Goal: Task Accomplishment & Management: Use online tool/utility

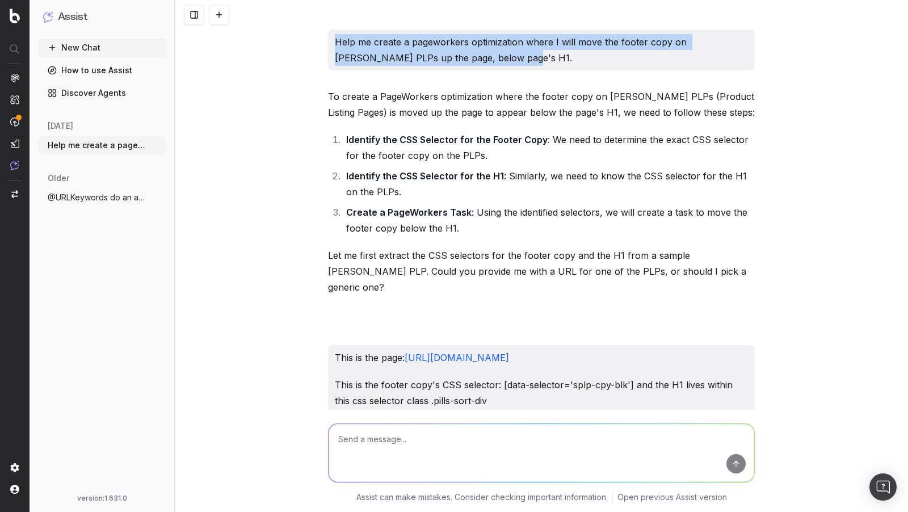
drag, startPoint x: 488, startPoint y: 57, endPoint x: 317, endPoint y: 43, distance: 171.4
click at [317, 43] on div "Help me create a pageworkers optimization where I will move the footer copy on …" at bounding box center [541, 256] width 733 height 512
copy p "Help me create a pageworkers optimization where I will move the footer copy on …"
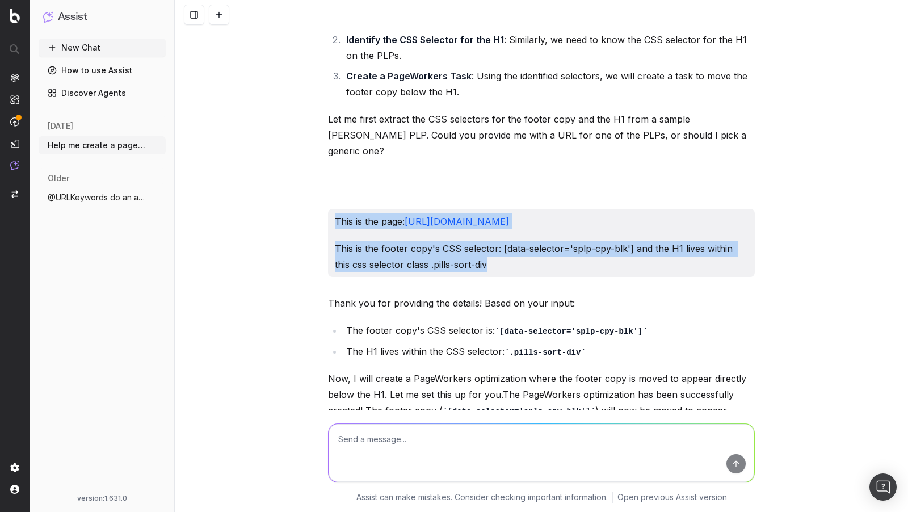
drag, startPoint x: 483, startPoint y: 263, endPoint x: 330, endPoint y: 207, distance: 162.7
click at [330, 209] on div "This is the page: https://www.lowes.com/pl/refrigerators/french-door-refrigerat…" at bounding box center [541, 243] width 427 height 68
copy div "This is the page: https://www.lowes.com/pl/refrigerators/french-door-refrigerat…"
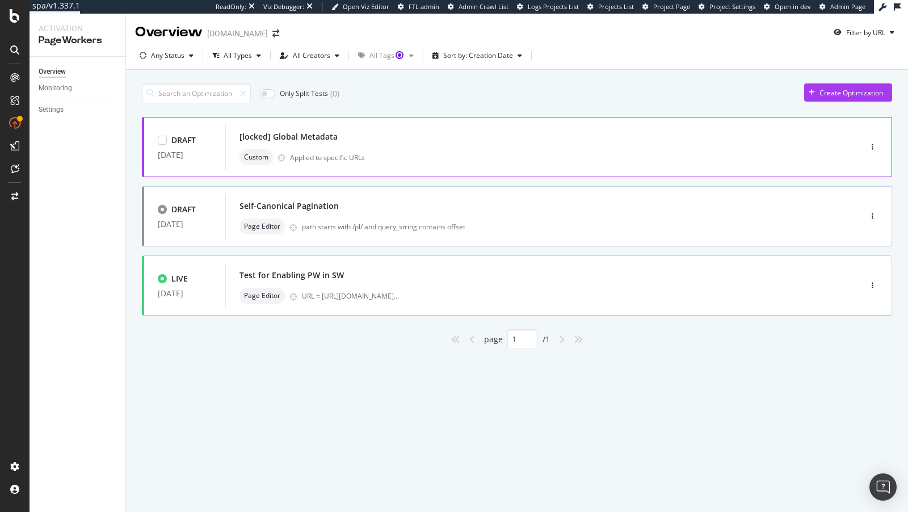
click at [458, 146] on div "[locked] Global Metadata Custom Applied to specific URLs" at bounding box center [526, 147] width 573 height 36
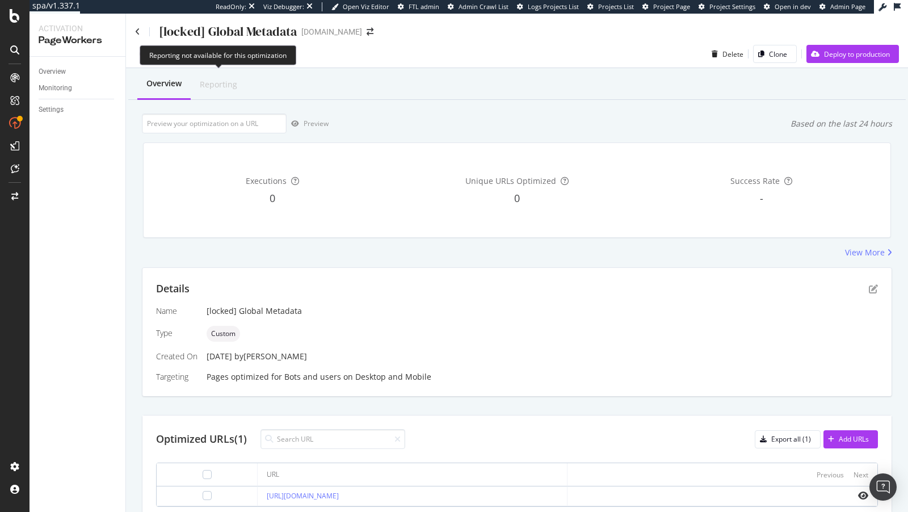
click at [215, 79] on div "Reporting" at bounding box center [218, 84] width 37 height 11
click at [137, 32] on icon at bounding box center [137, 32] width 5 height 8
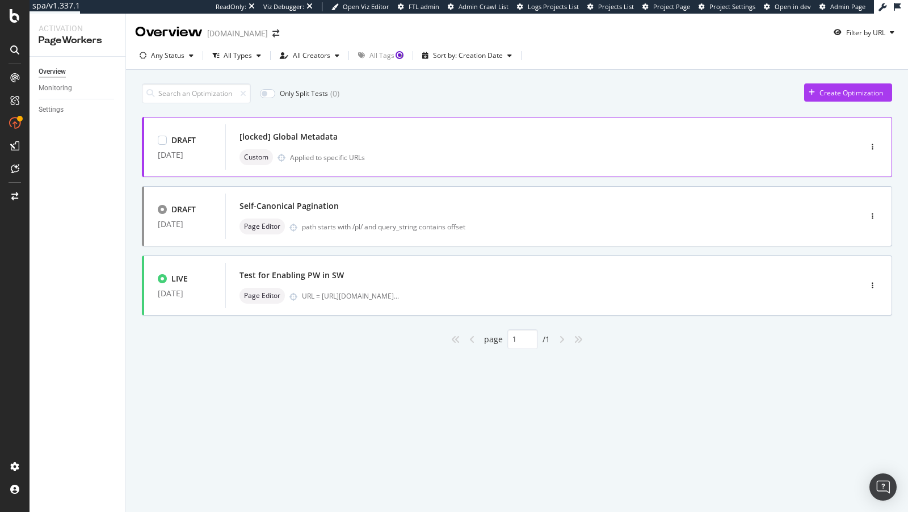
click at [419, 150] on div "Custom Applied to specific URLs" at bounding box center [526, 157] width 573 height 16
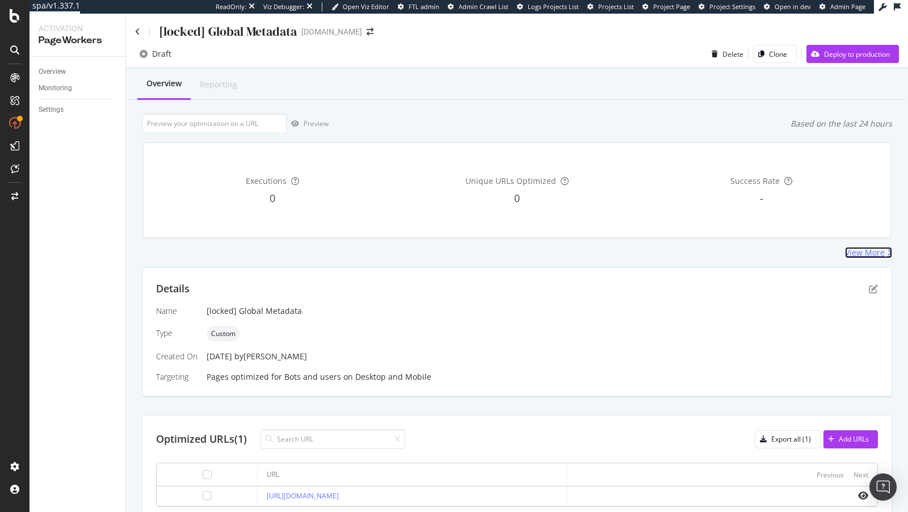
click at [866, 252] on div "View More" at bounding box center [865, 252] width 40 height 11
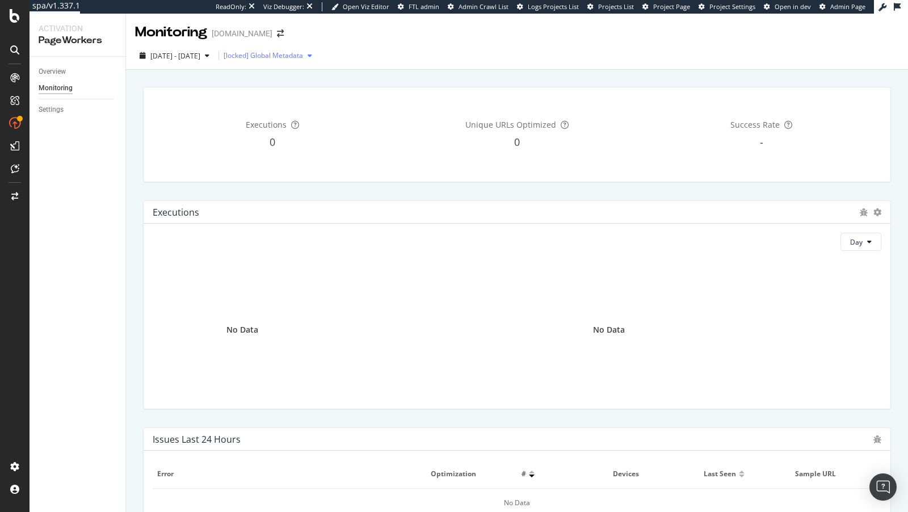
click at [317, 57] on div "button" at bounding box center [310, 55] width 14 height 7
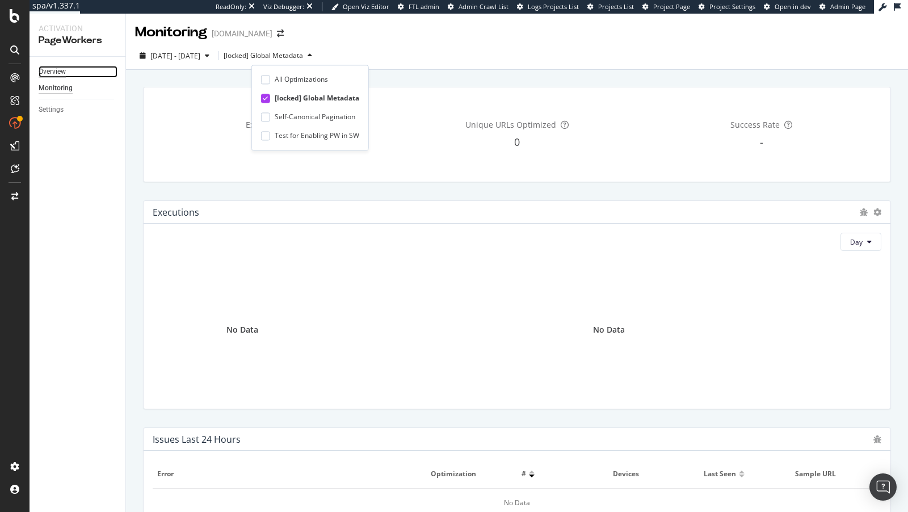
click at [57, 72] on div "Overview" at bounding box center [52, 72] width 27 height 12
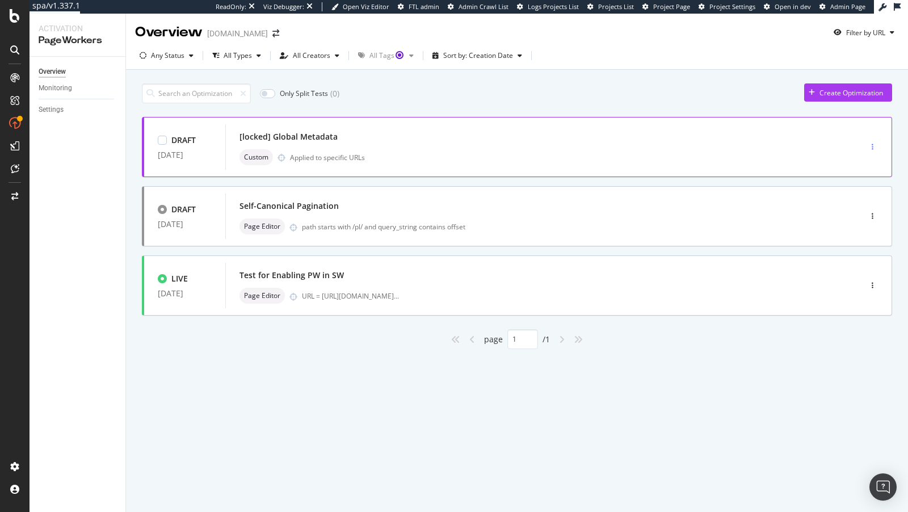
click at [875, 148] on div "button" at bounding box center [872, 147] width 11 height 7
click at [855, 168] on div "Edit" at bounding box center [856, 168] width 12 height 10
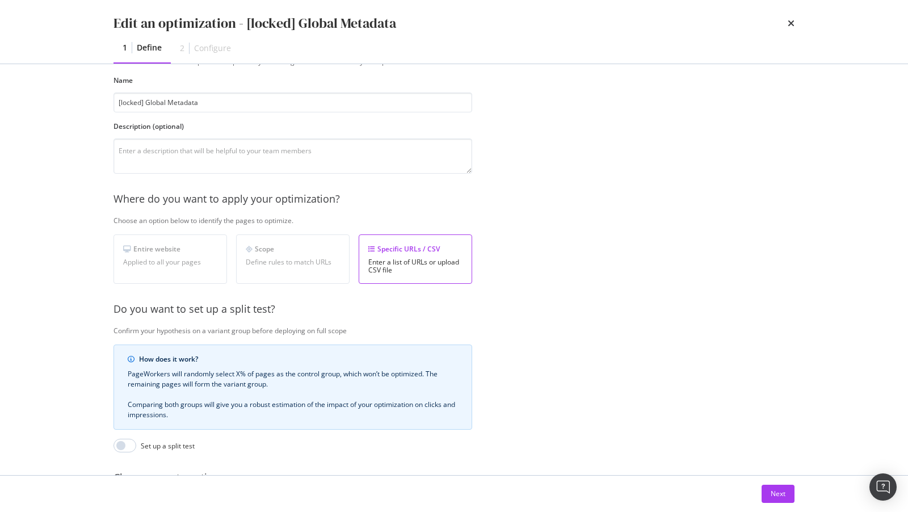
scroll to position [169, 0]
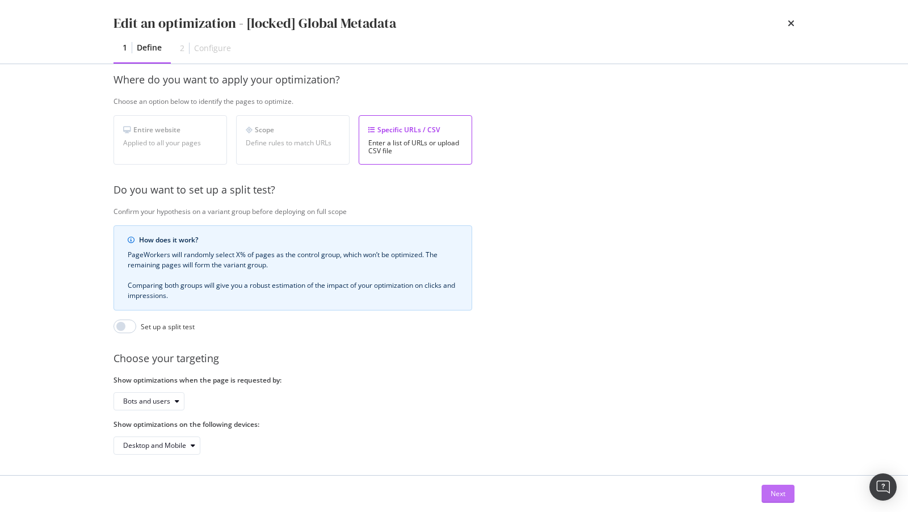
click at [774, 493] on div "Next" at bounding box center [778, 494] width 15 height 10
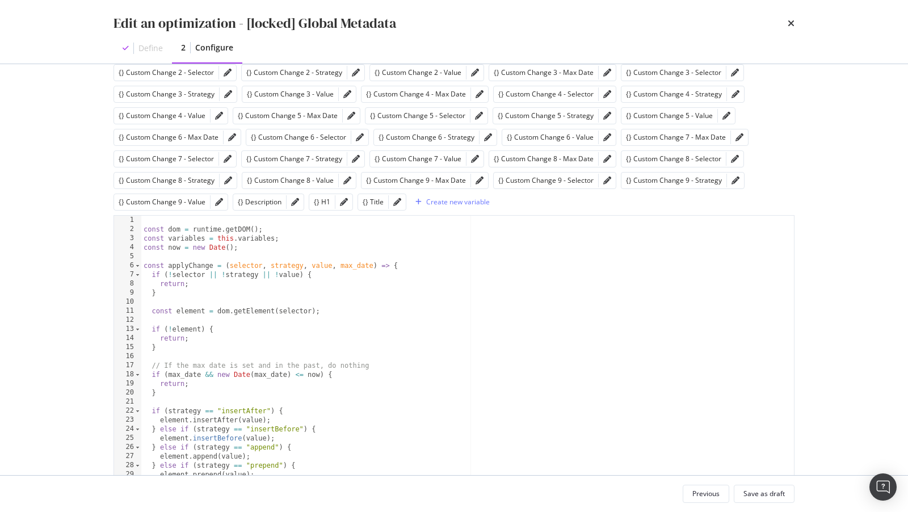
scroll to position [152, 0]
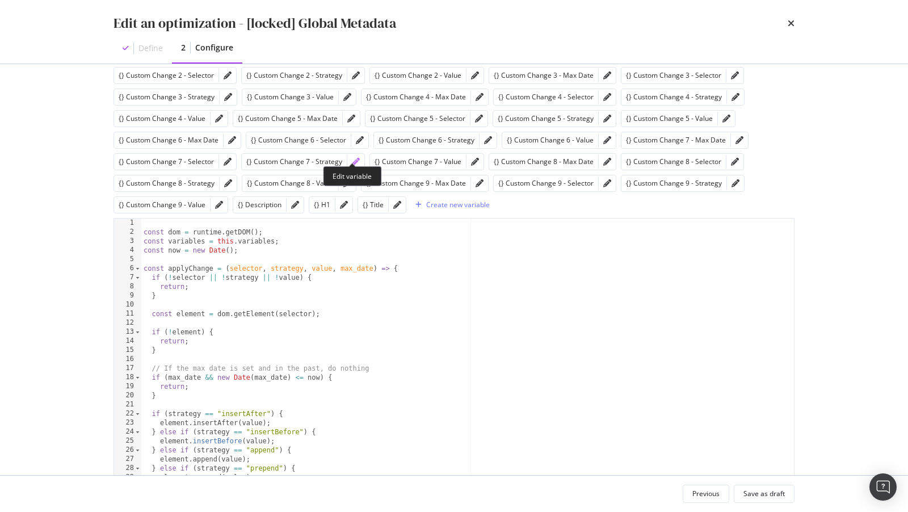
click at [353, 158] on icon "pencil" at bounding box center [356, 162] width 8 height 8
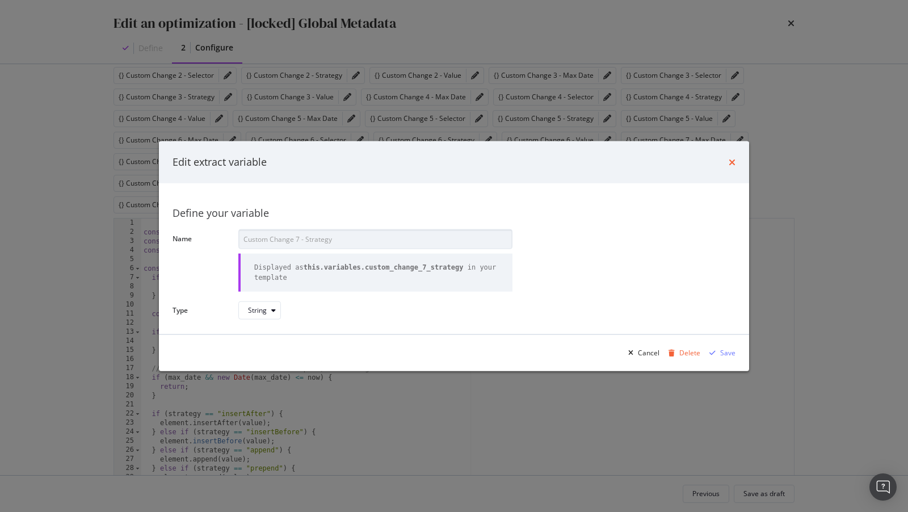
click at [735, 161] on icon "times" at bounding box center [732, 162] width 7 height 9
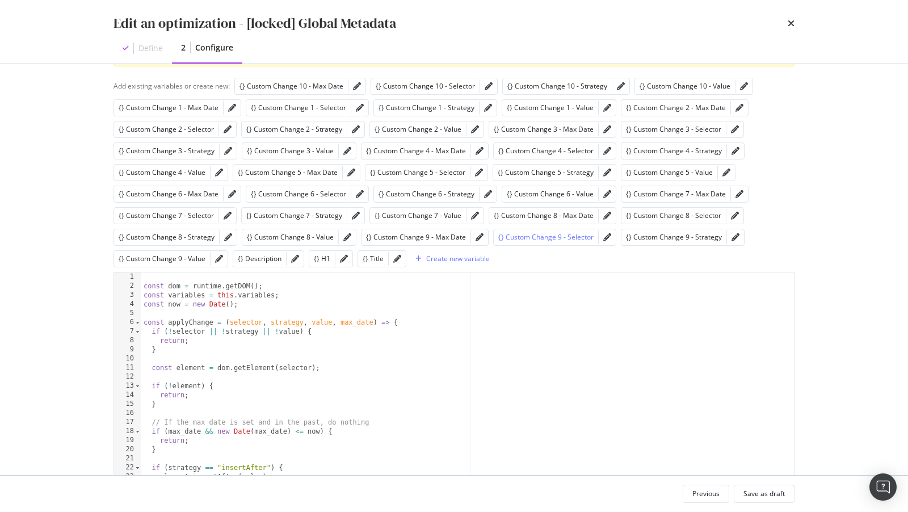
scroll to position [0, 0]
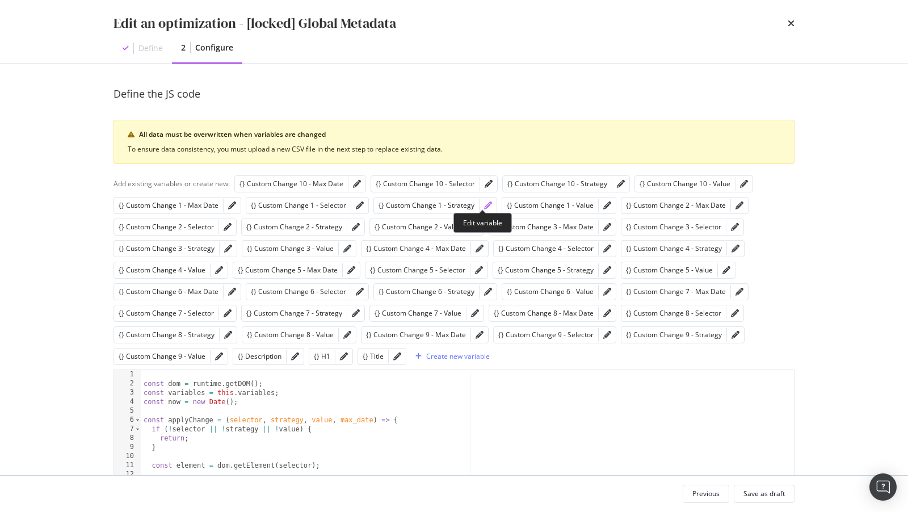
click at [484, 204] on icon "pencil" at bounding box center [488, 206] width 8 height 8
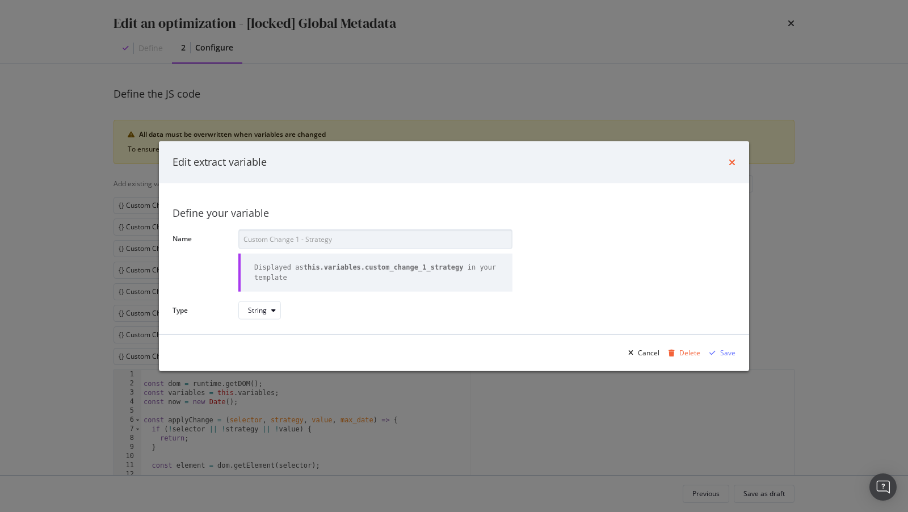
click at [732, 160] on icon "times" at bounding box center [732, 162] width 7 height 9
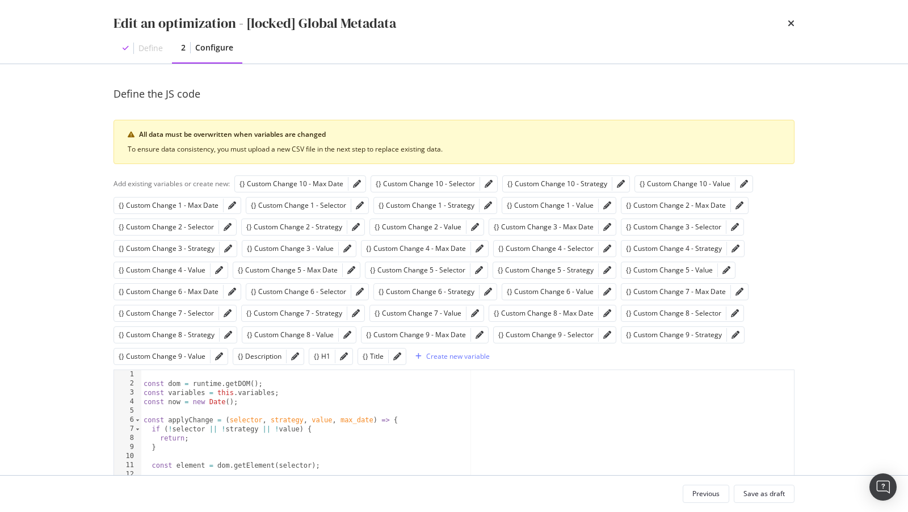
type textarea "const now = new Date();"
click at [346, 331] on icon "pencil" at bounding box center [347, 335] width 8 height 8
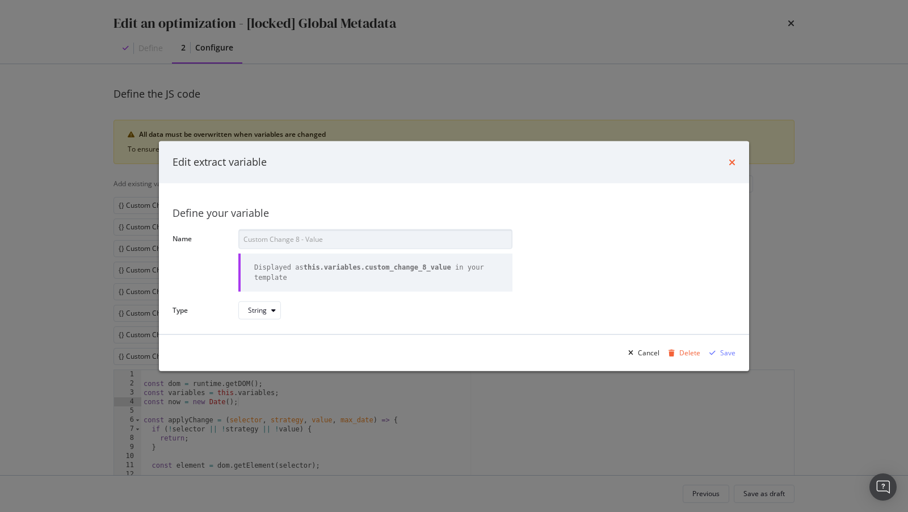
click at [734, 162] on icon "times" at bounding box center [732, 162] width 7 height 9
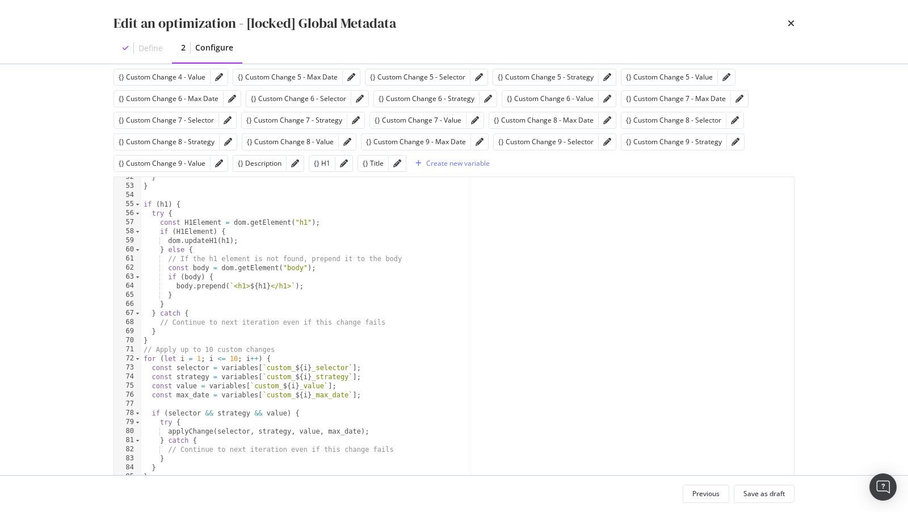
scroll to position [225, 0]
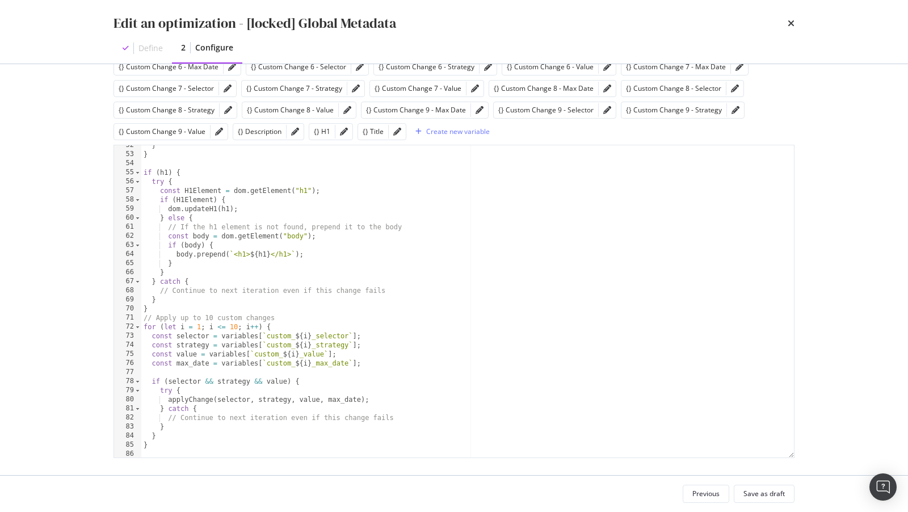
click at [791, 28] on div "times" at bounding box center [791, 23] width 7 height 19
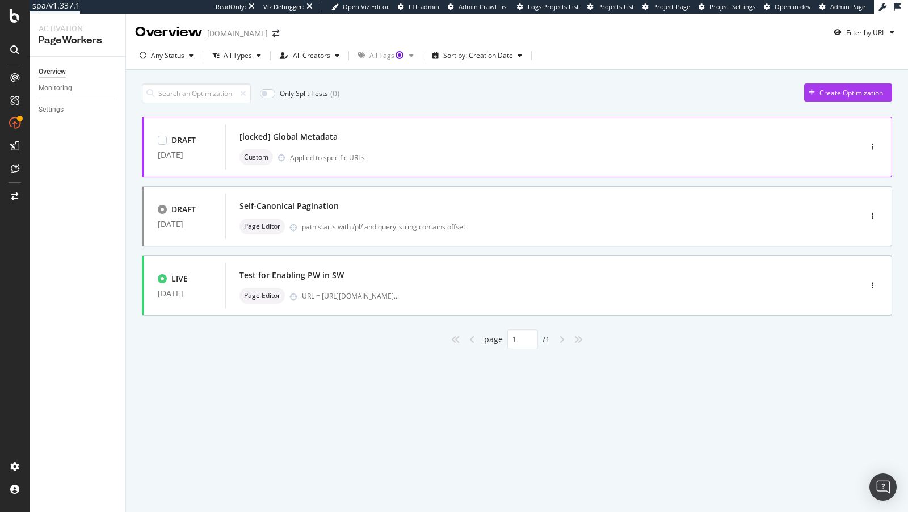
click at [405, 152] on div "Custom Applied to specific URLs" at bounding box center [526, 157] width 573 height 16
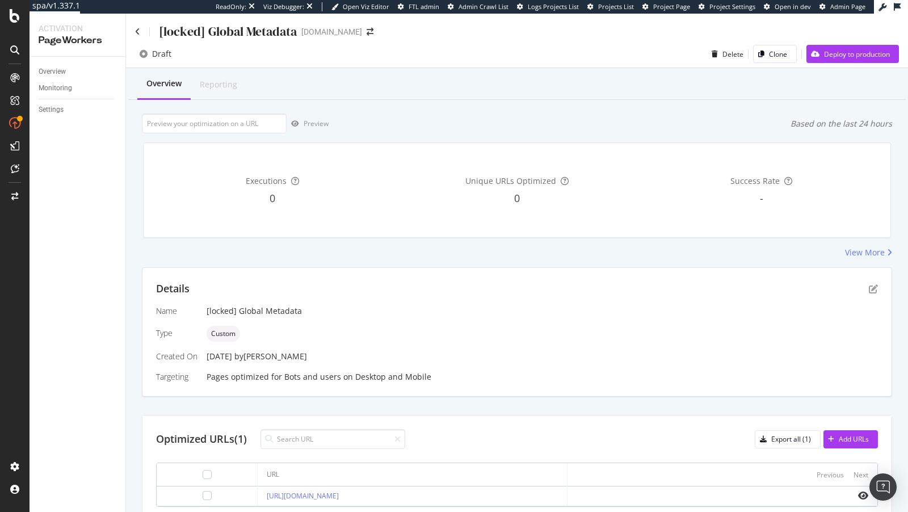
scroll to position [45, 0]
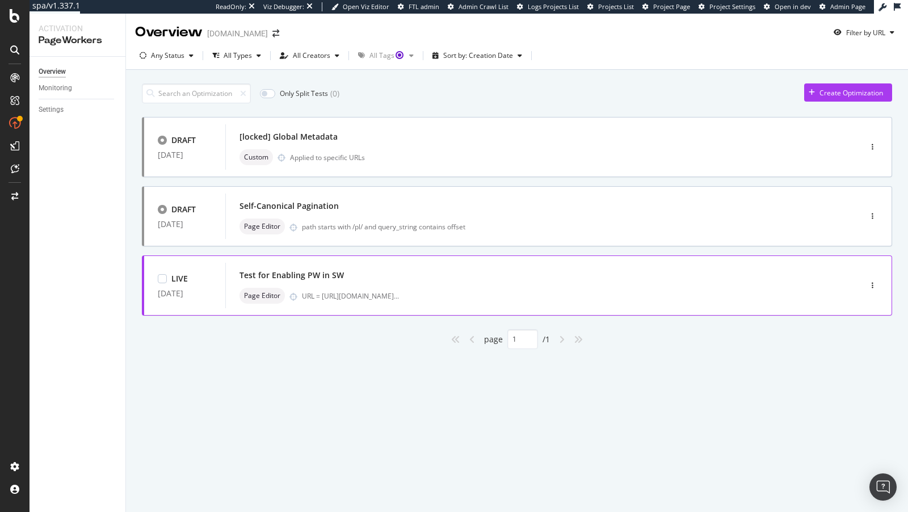
click at [444, 286] on div "Test for Enabling PW in SW Page Editor URL = https://www.lowes.com/pd/Whirlpool…" at bounding box center [526, 285] width 573 height 36
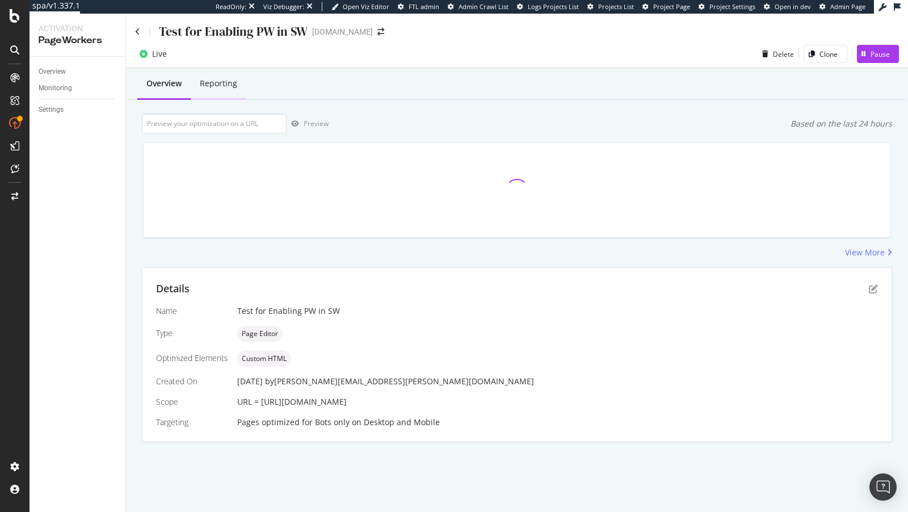
click at [214, 86] on div "Reporting" at bounding box center [218, 83] width 37 height 11
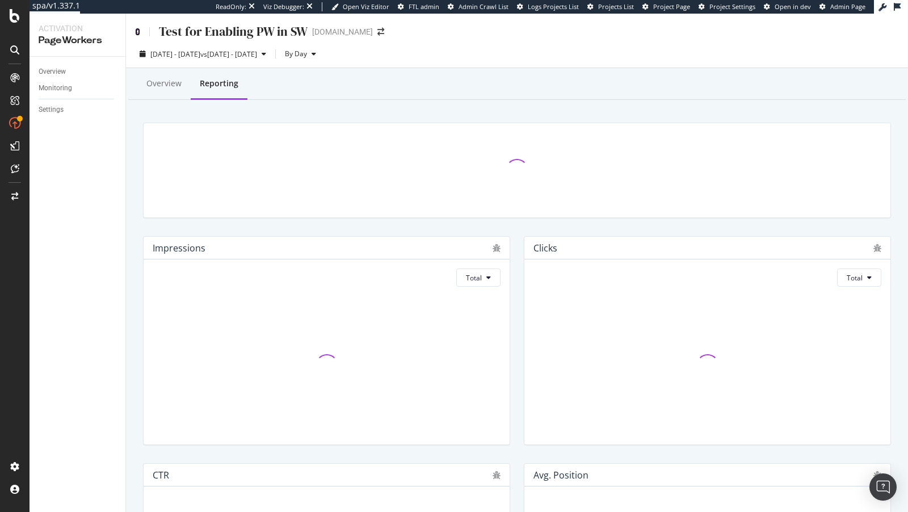
click at [137, 30] on icon at bounding box center [137, 32] width 5 height 8
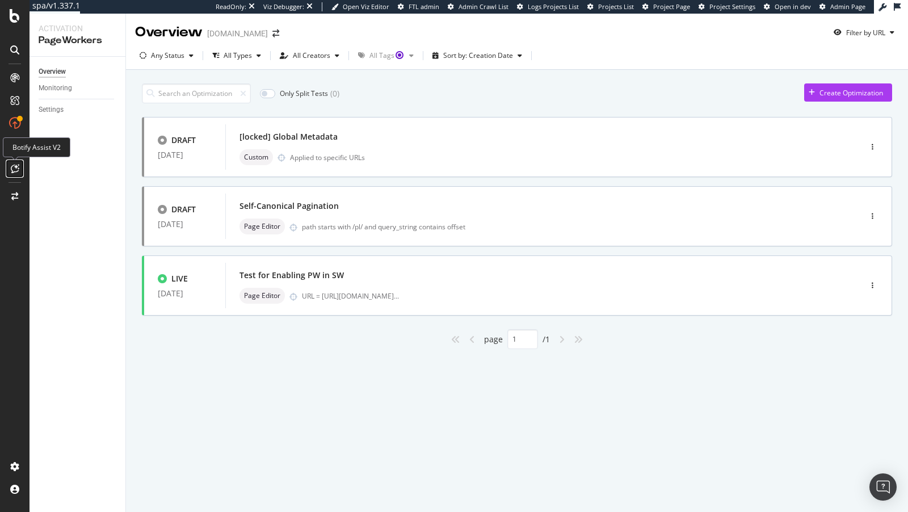
click at [15, 170] on icon at bounding box center [15, 168] width 9 height 9
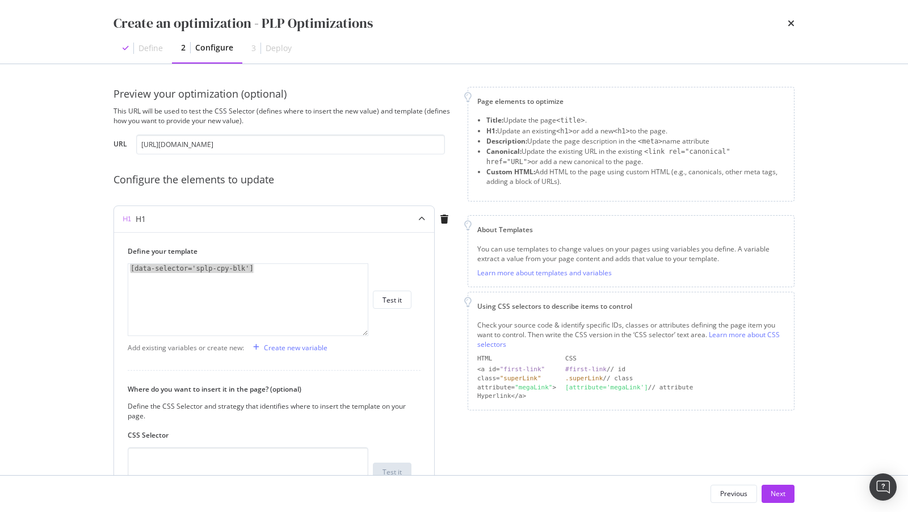
click at [273, 278] on div "[data-selector='splp-cpy-blk']" at bounding box center [248, 309] width 241 height 90
click at [450, 219] on div "modal" at bounding box center [444, 219] width 19 height 9
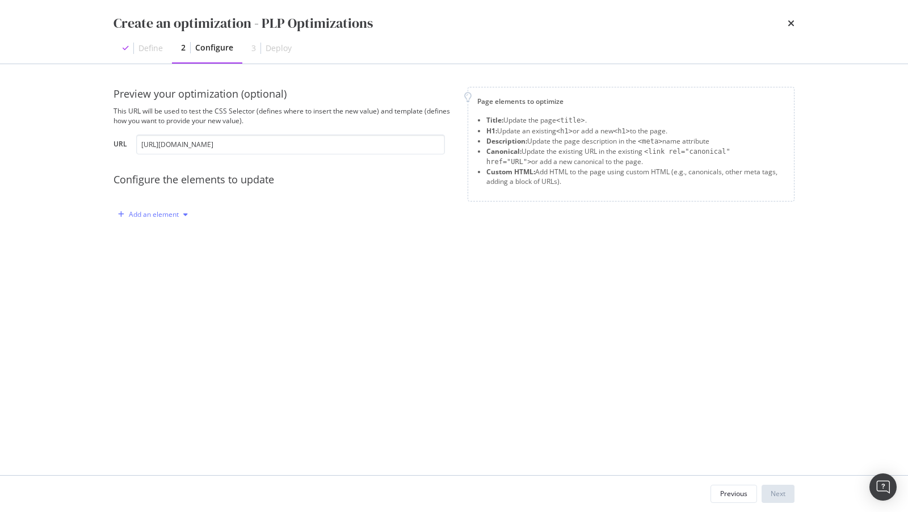
click at [144, 215] on div "Add an element" at bounding box center [154, 214] width 50 height 7
click at [177, 308] on div "Custom HTML" at bounding box center [166, 311] width 45 height 10
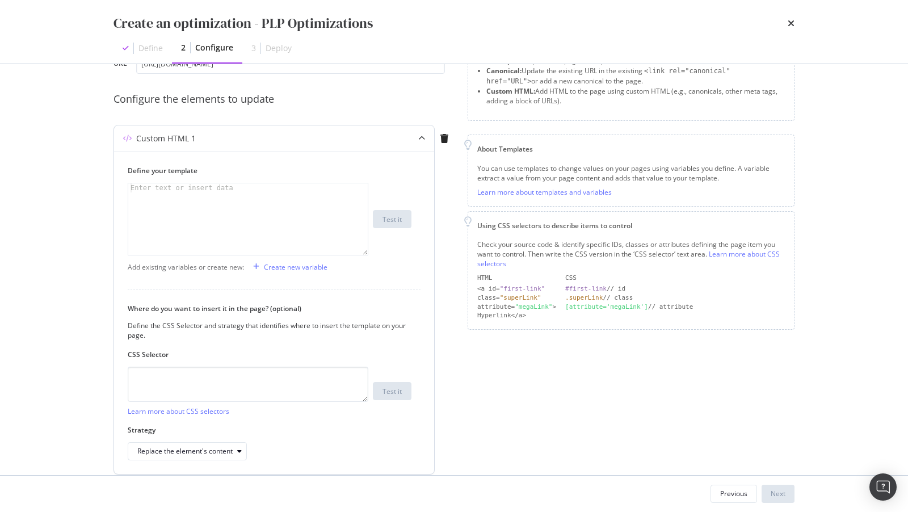
scroll to position [90, 0]
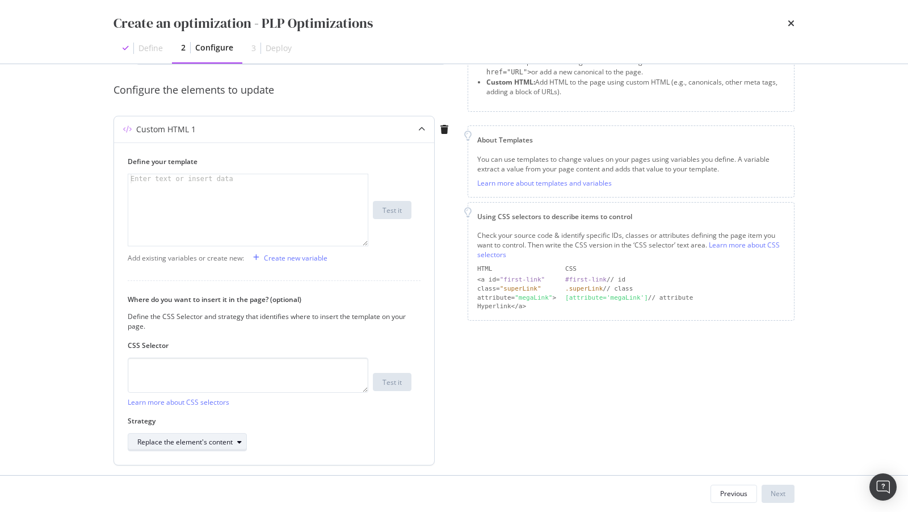
click at [219, 439] on div "Replace the element's content" at bounding box center [184, 442] width 95 height 7
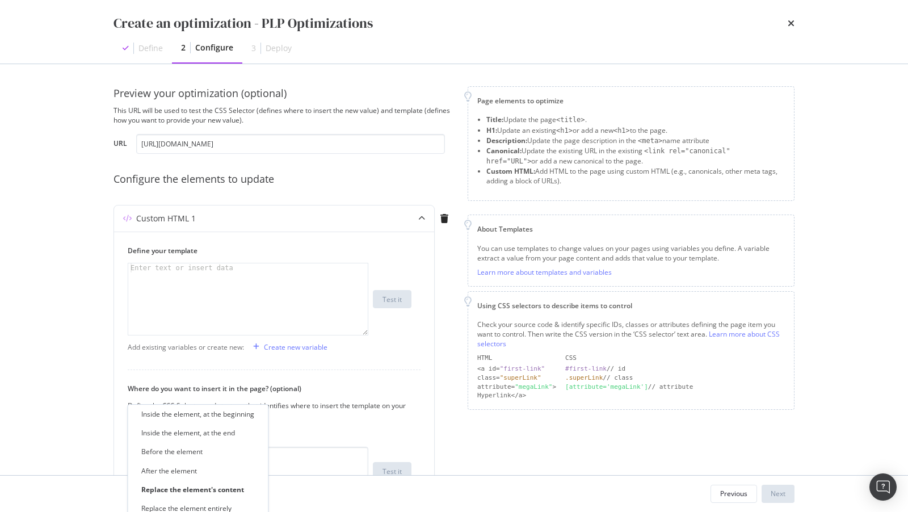
scroll to position [0, 0]
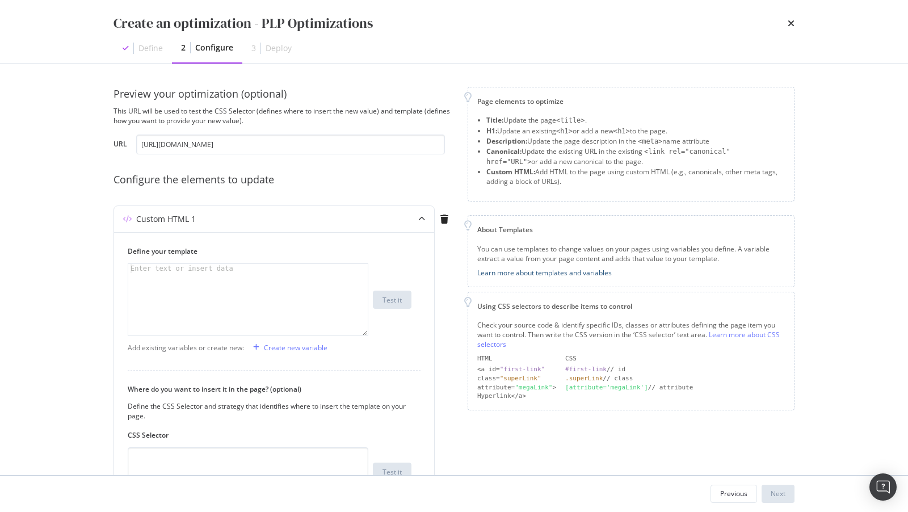
click at [560, 268] on link "Learn more about templates and variables" at bounding box center [544, 273] width 135 height 10
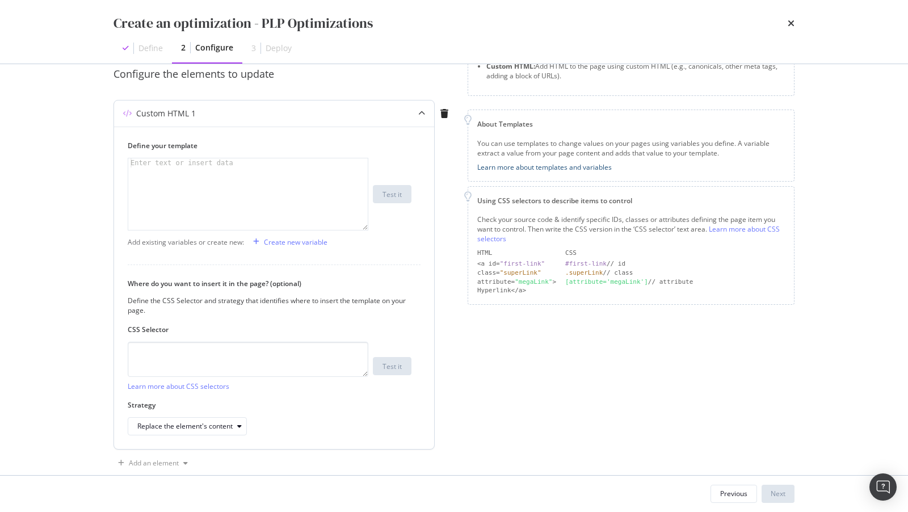
scroll to position [123, 0]
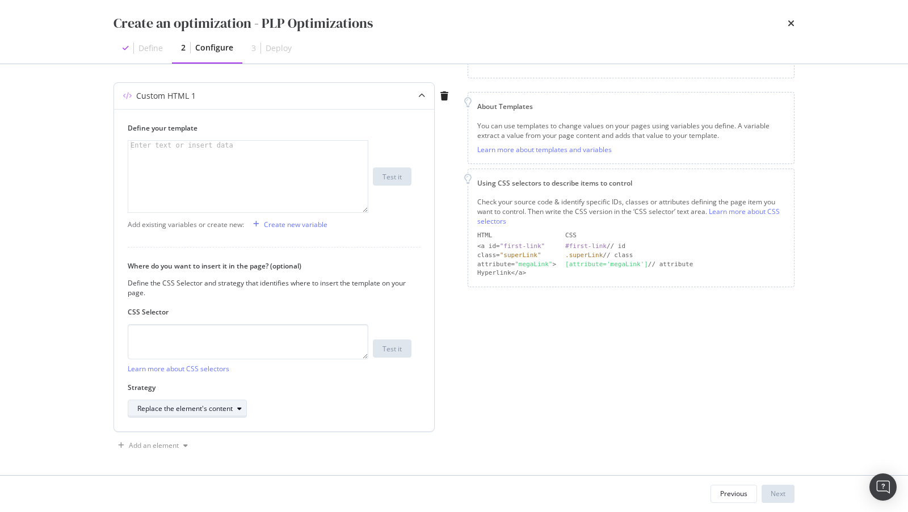
click at [223, 410] on div "Replace the element's content" at bounding box center [184, 408] width 95 height 7
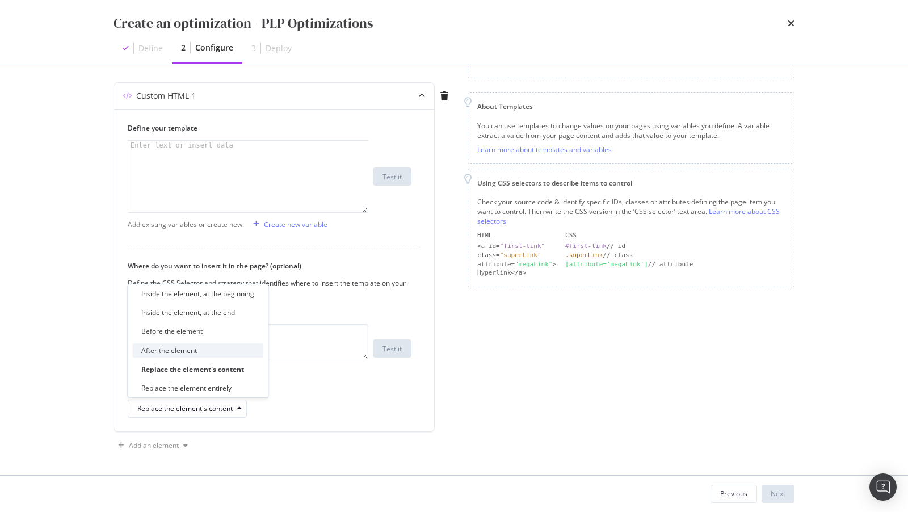
click at [203, 350] on div "After the element" at bounding box center [197, 350] width 131 height 14
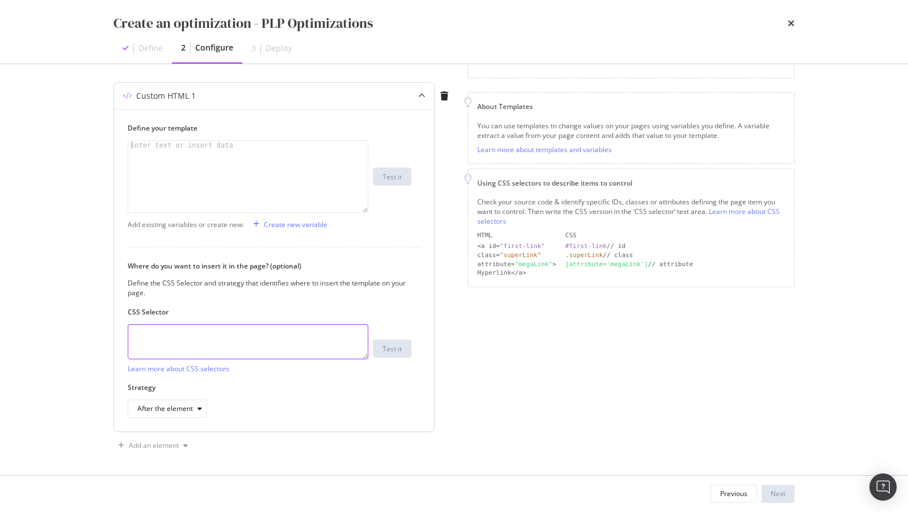
click at [194, 349] on textarea "modal" at bounding box center [248, 341] width 241 height 35
paste textarea "pills-sort-div"
type textarea ".pills-sort-div"
click at [300, 223] on div "Create new variable" at bounding box center [296, 225] width 64 height 10
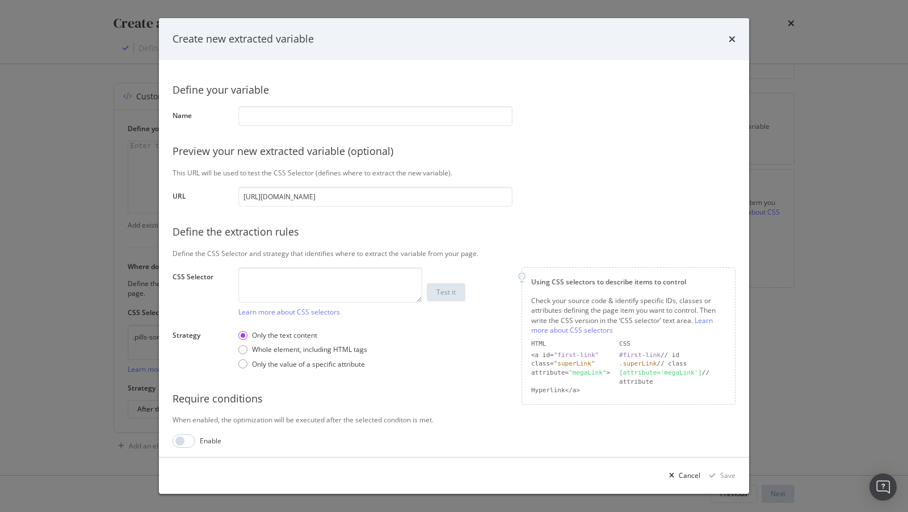
scroll to position [3, 0]
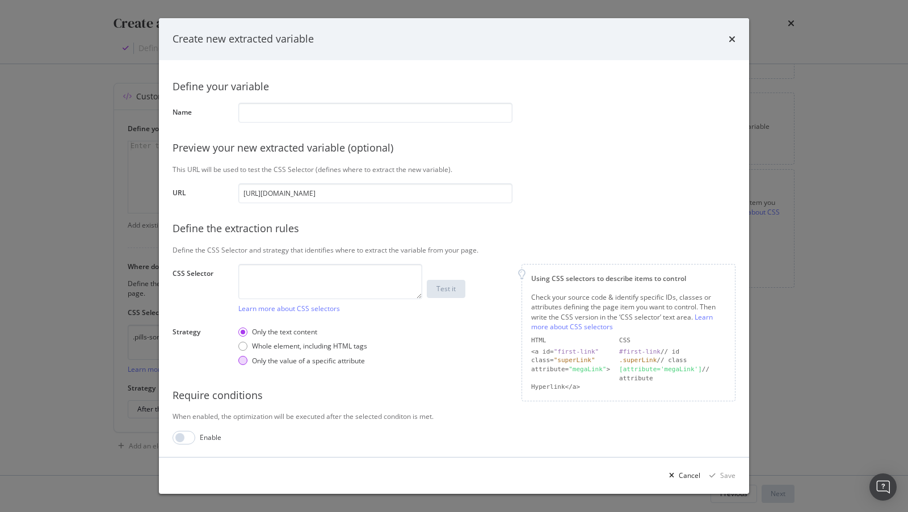
click at [292, 360] on div "Only the value of a specific attribute" at bounding box center [308, 361] width 113 height 10
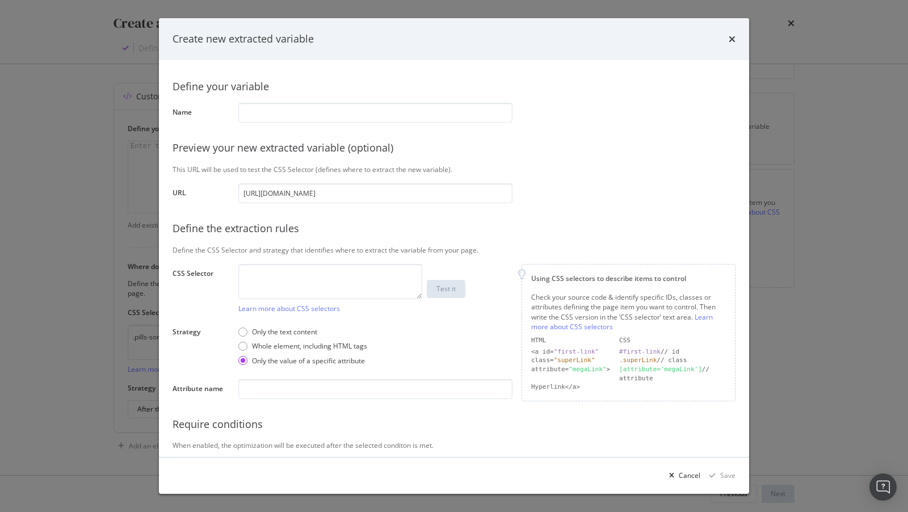
scroll to position [32, 0]
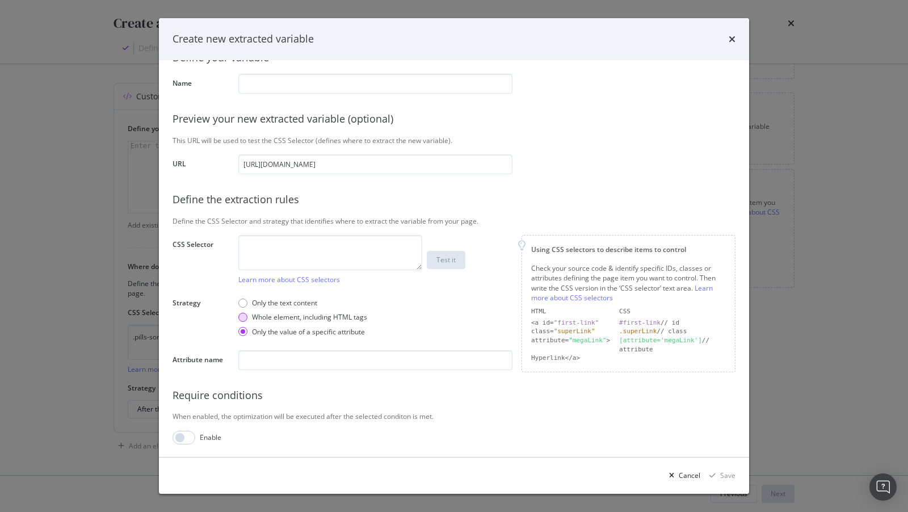
click at [282, 321] on div "Whole element, including HTML tags" at bounding box center [309, 317] width 115 height 10
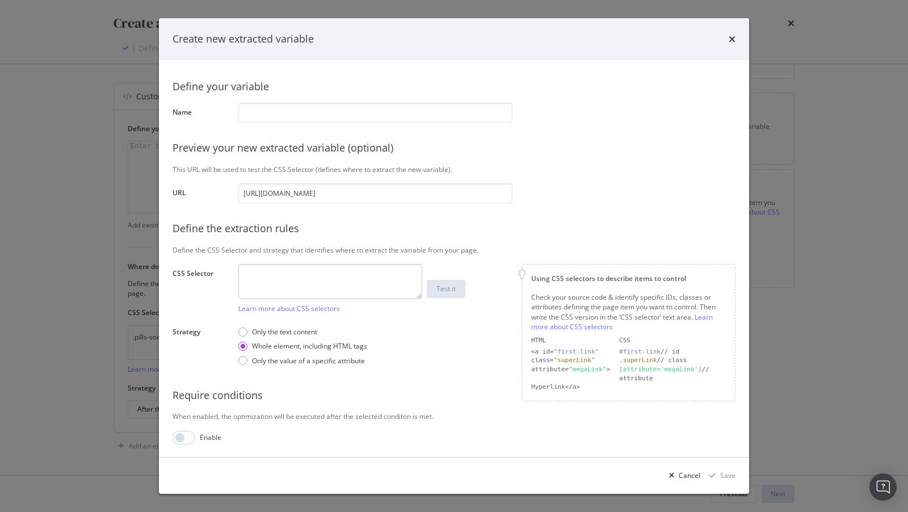
scroll to position [0, 0]
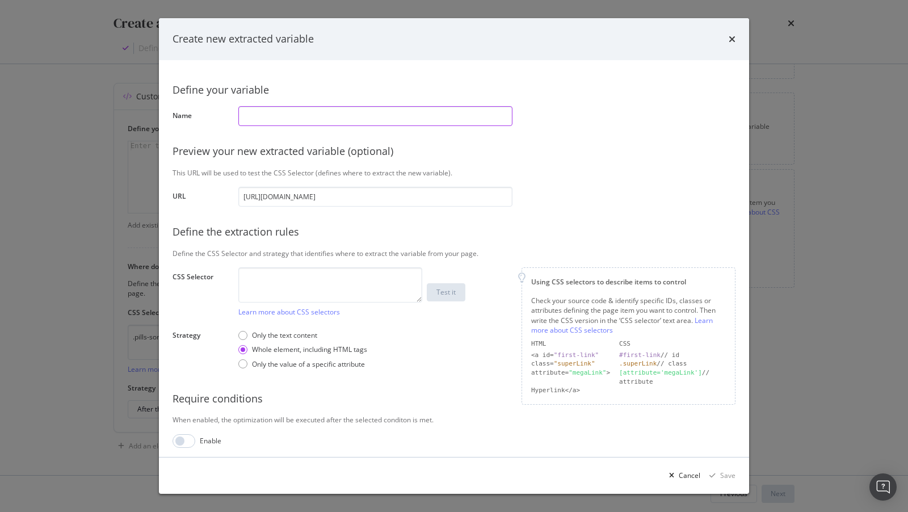
click at [276, 118] on input "modal" at bounding box center [375, 116] width 274 height 20
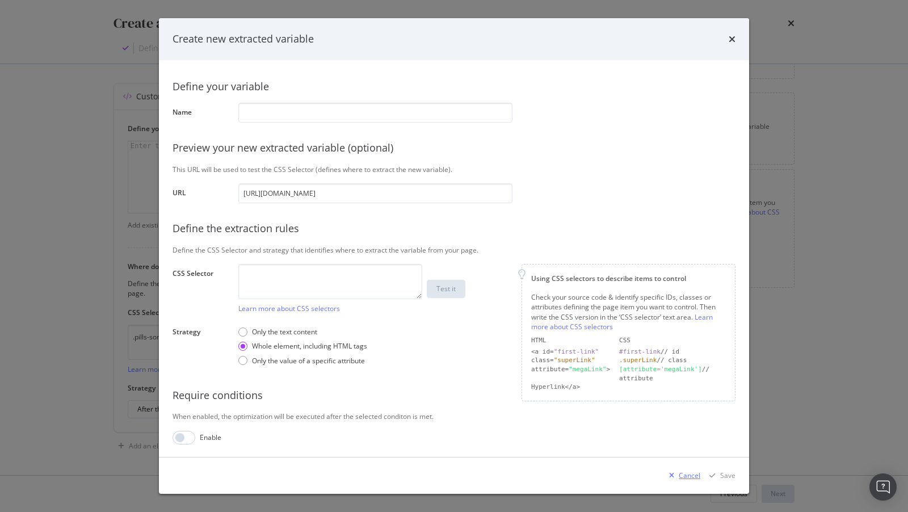
click at [677, 480] on div "Cancel" at bounding box center [683, 475] width 36 height 17
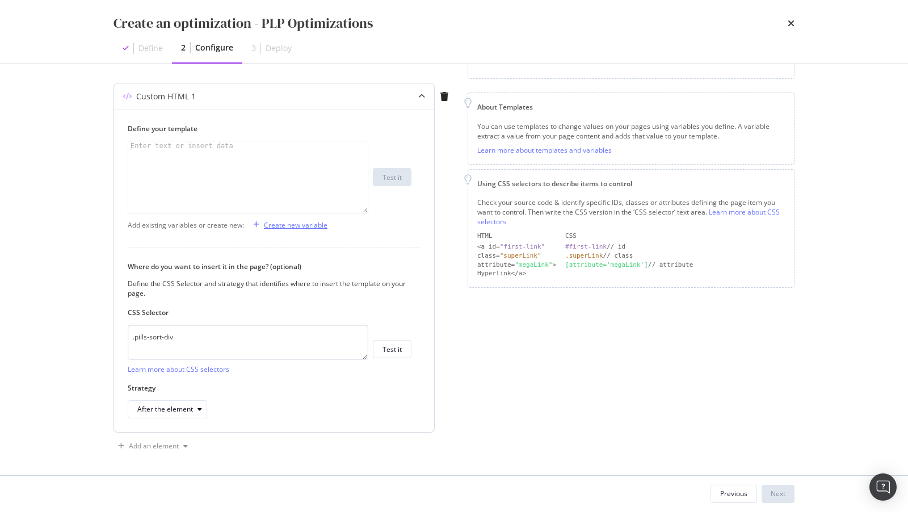
click at [275, 228] on div "Create new variable" at bounding box center [296, 225] width 64 height 10
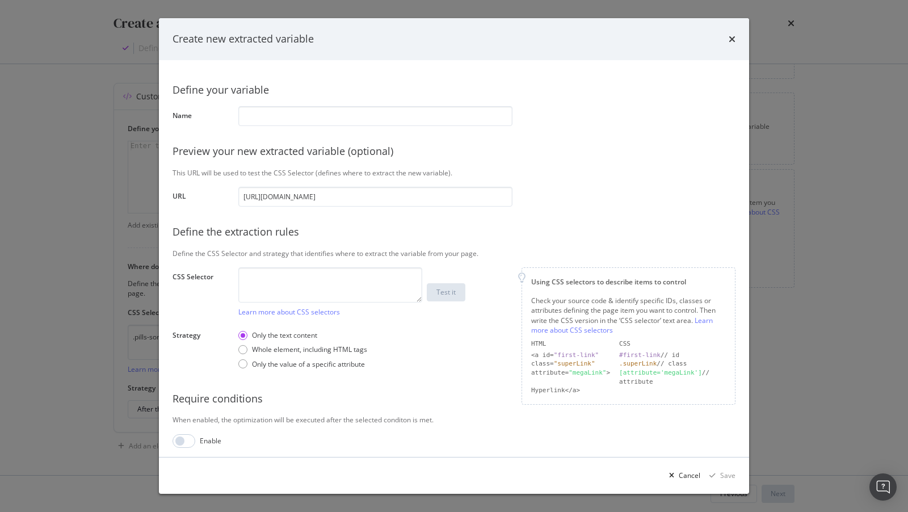
type input "y"
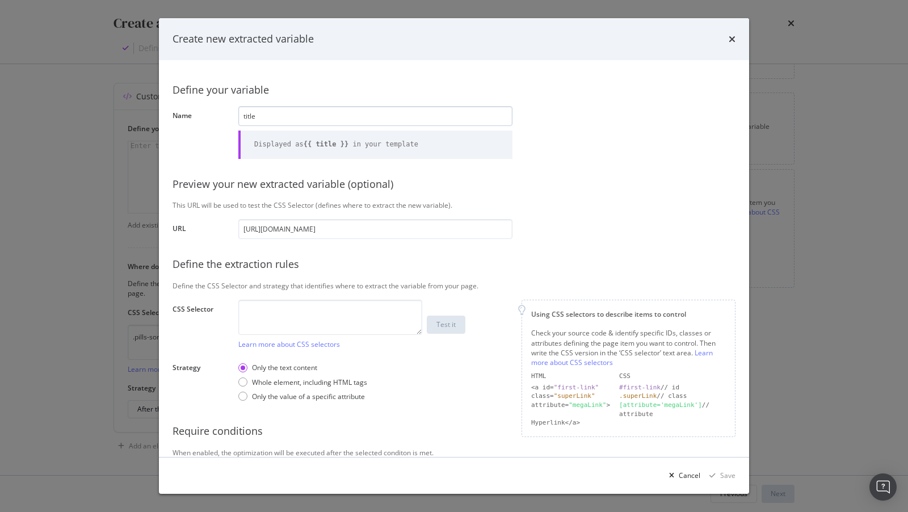
click at [268, 115] on input "title" at bounding box center [375, 116] width 274 height 20
type input "Footer Copy"
click at [268, 306] on textarea "modal" at bounding box center [330, 317] width 184 height 35
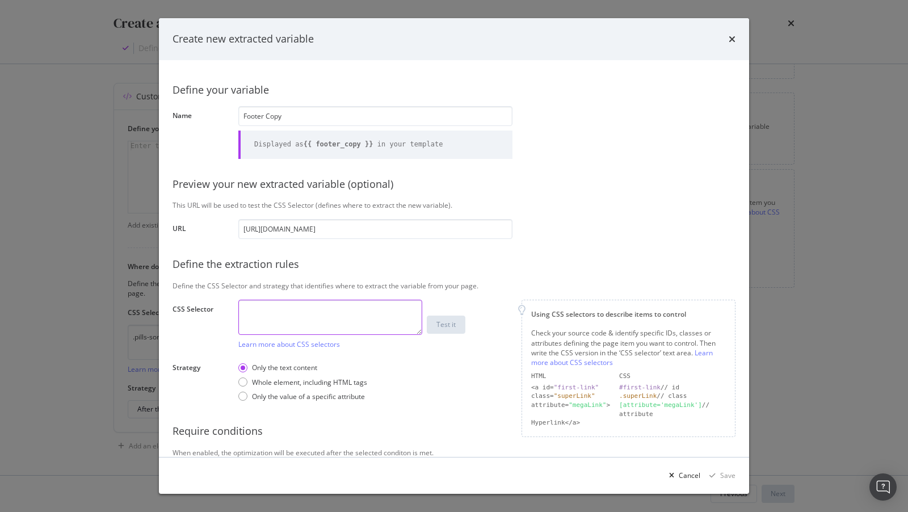
scroll to position [35, 0]
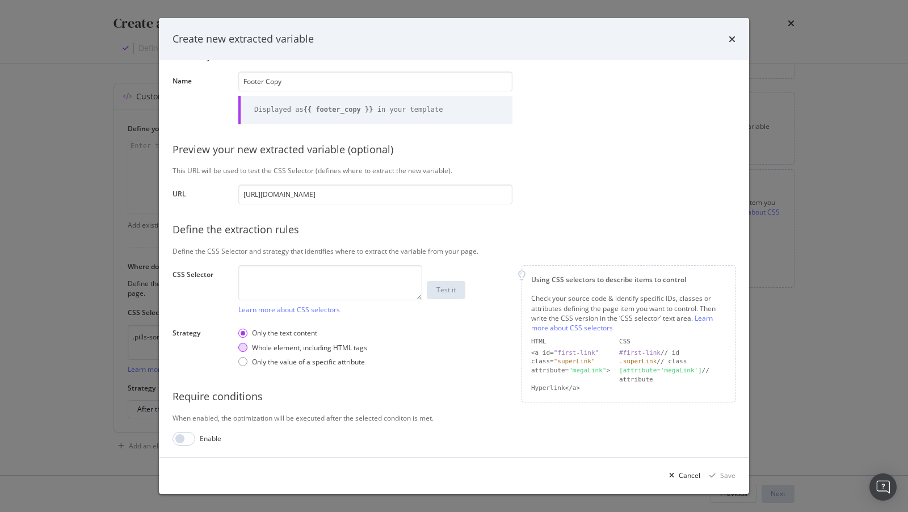
click at [318, 346] on div "Whole element, including HTML tags" at bounding box center [309, 348] width 115 height 10
click at [286, 275] on textarea "modal" at bounding box center [330, 282] width 184 height 35
paste textarea "[data-selector='splp-cpy-blk']"
type textarea "[data-selector='splp-cpy-blk']"
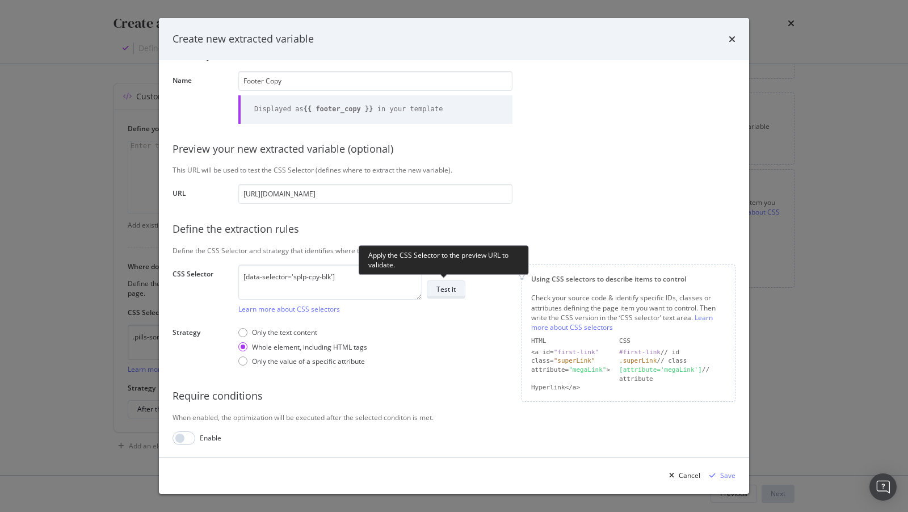
click at [448, 293] on div "Test it" at bounding box center [446, 290] width 19 height 16
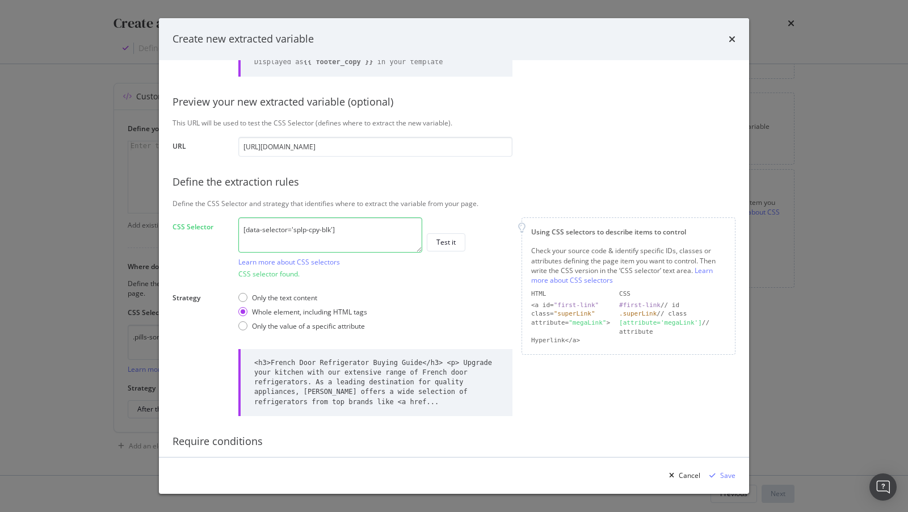
scroll to position [92, 0]
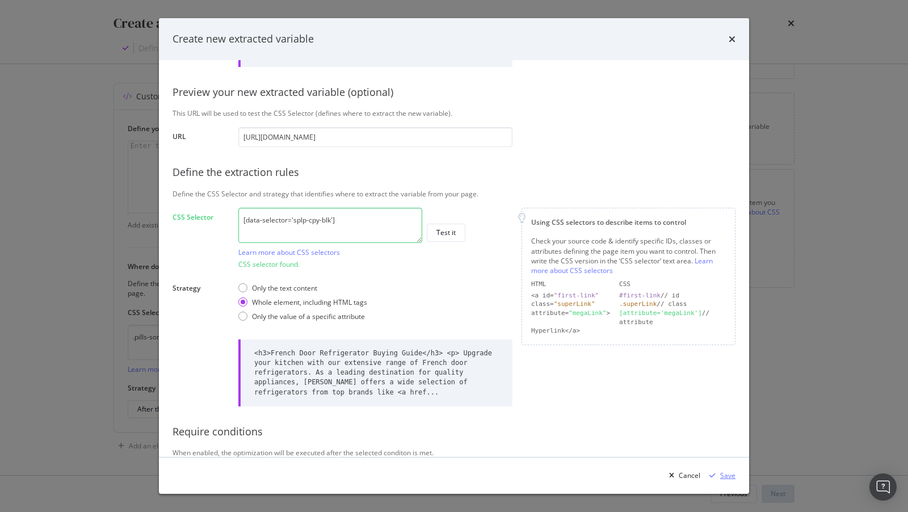
click at [729, 477] on div "Save" at bounding box center [727, 476] width 15 height 10
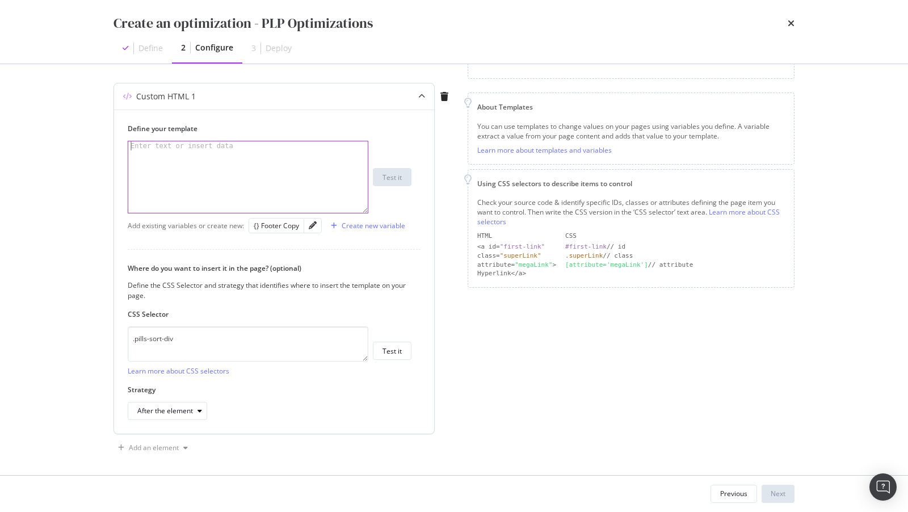
click at [282, 186] on div "modal" at bounding box center [248, 186] width 241 height 90
click at [270, 226] on div "{} Footer Copy" at bounding box center [276, 226] width 45 height 10
type textarea "{{ footer_copy }}"
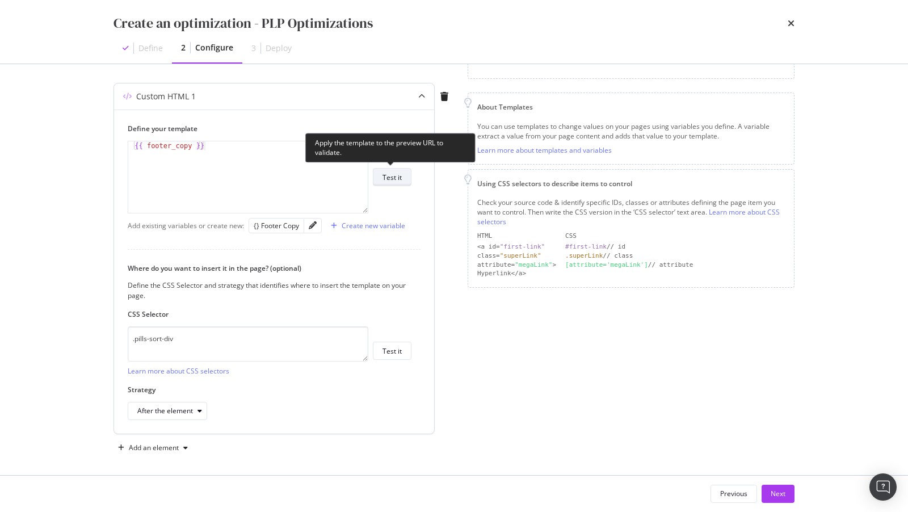
click at [393, 178] on div "Test it" at bounding box center [392, 178] width 19 height 10
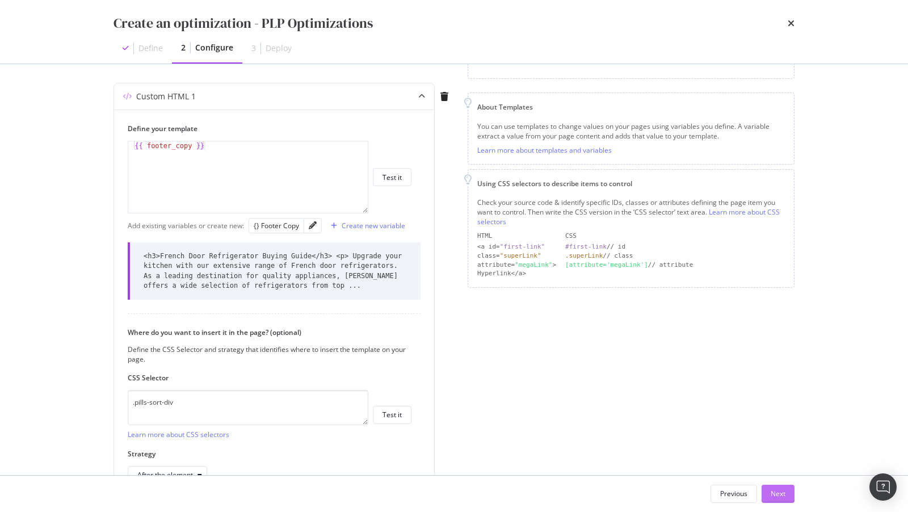
click at [781, 491] on div "Next" at bounding box center [778, 494] width 15 height 10
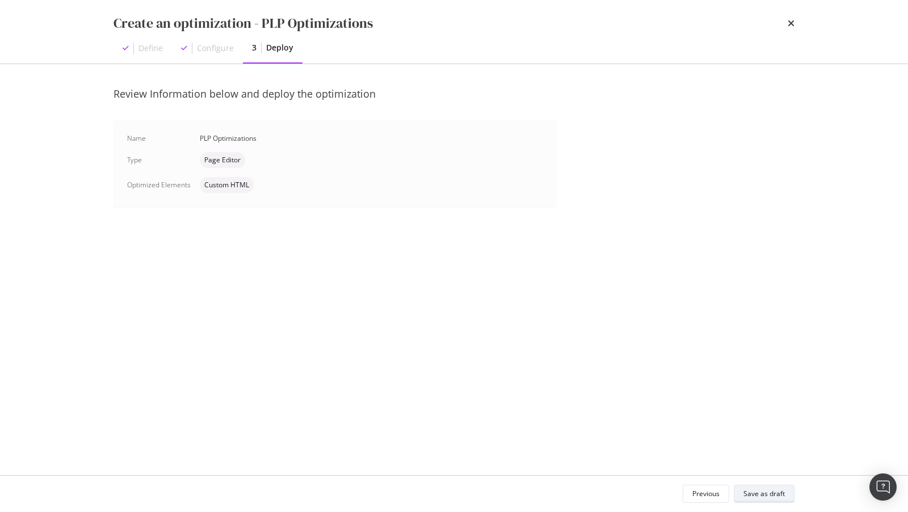
click at [747, 493] on div "Save as draft" at bounding box center [764, 494] width 41 height 10
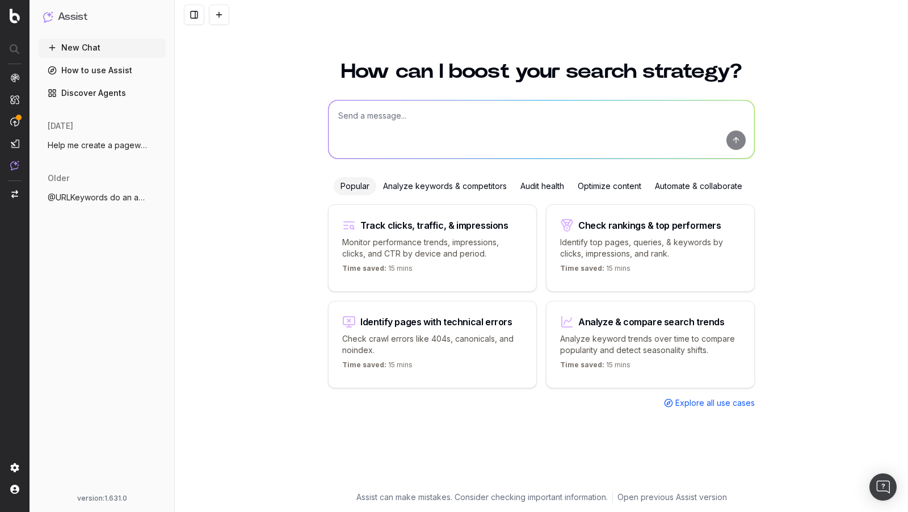
click at [94, 150] on span "Help me create a pageworkers optimizatio" at bounding box center [98, 145] width 100 height 11
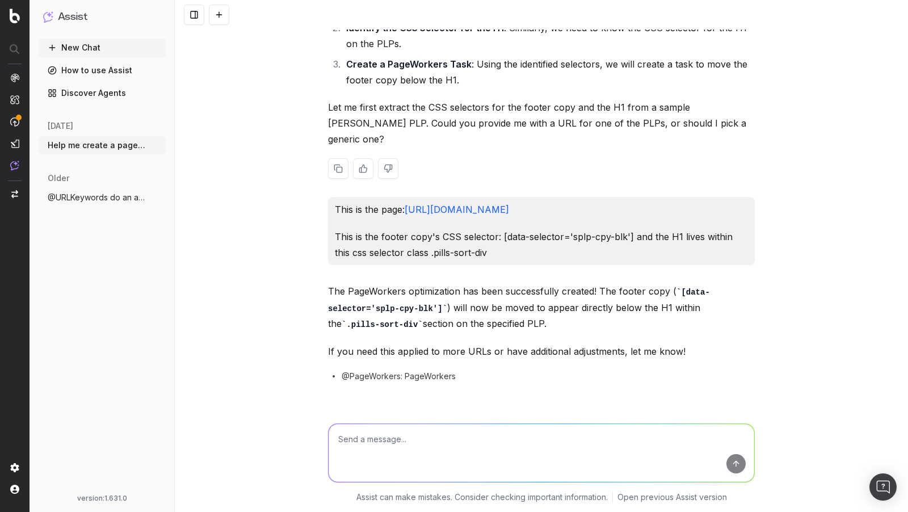
scroll to position [47, 0]
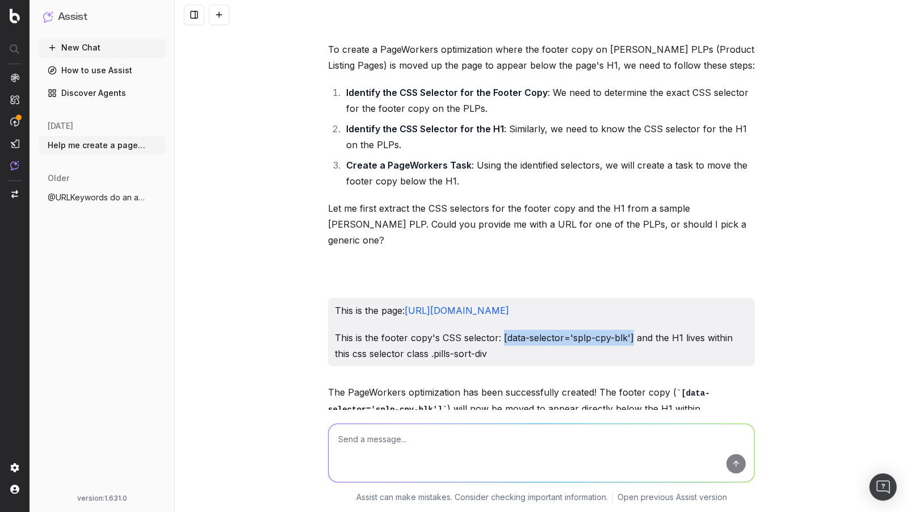
drag, startPoint x: 502, startPoint y: 337, endPoint x: 630, endPoint y: 343, distance: 127.3
click at [630, 343] on p "This is the footer copy's CSS selector: [data-selector='splp-cpy-blk'] and the …" at bounding box center [541, 346] width 413 height 32
copy p "[data-selector='splp-cpy-blk']"
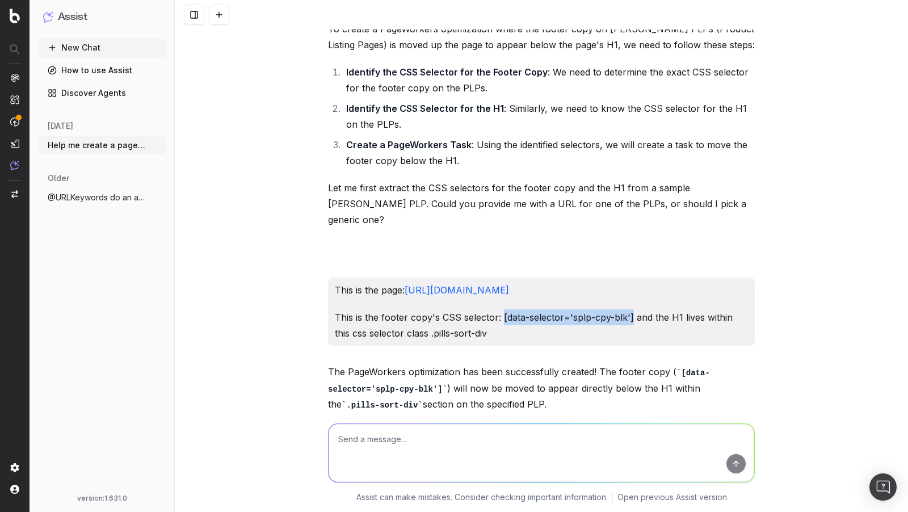
scroll to position [73, 0]
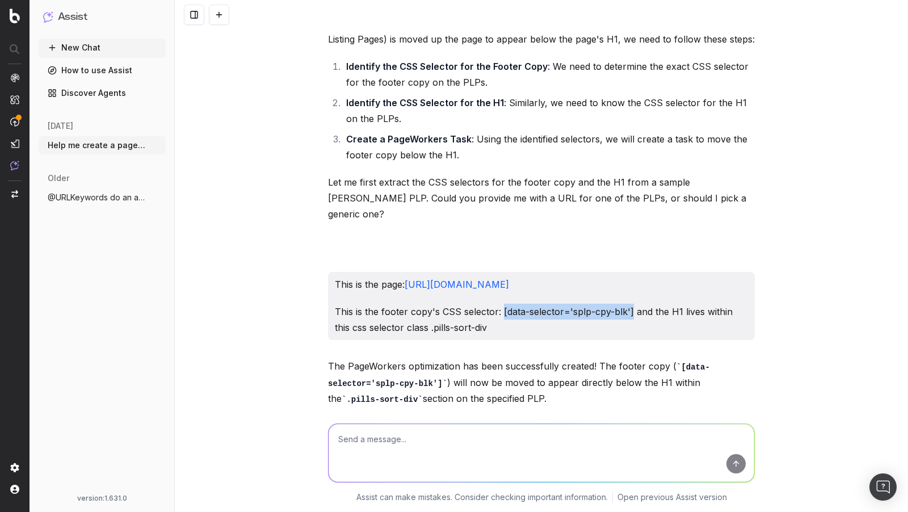
click at [515, 317] on p "This is the footer copy's CSS selector: [data-selector='splp-cpy-blk'] and the …" at bounding box center [541, 320] width 413 height 32
drag, startPoint x: 502, startPoint y: 312, endPoint x: 630, endPoint y: 305, distance: 128.5
click at [630, 305] on p "This is the footer copy's CSS selector: [data-selector='splp-cpy-blk'] and the …" at bounding box center [541, 320] width 413 height 32
copy p "[data-selector='splp-cpy-blk']"
